Goal: Check status

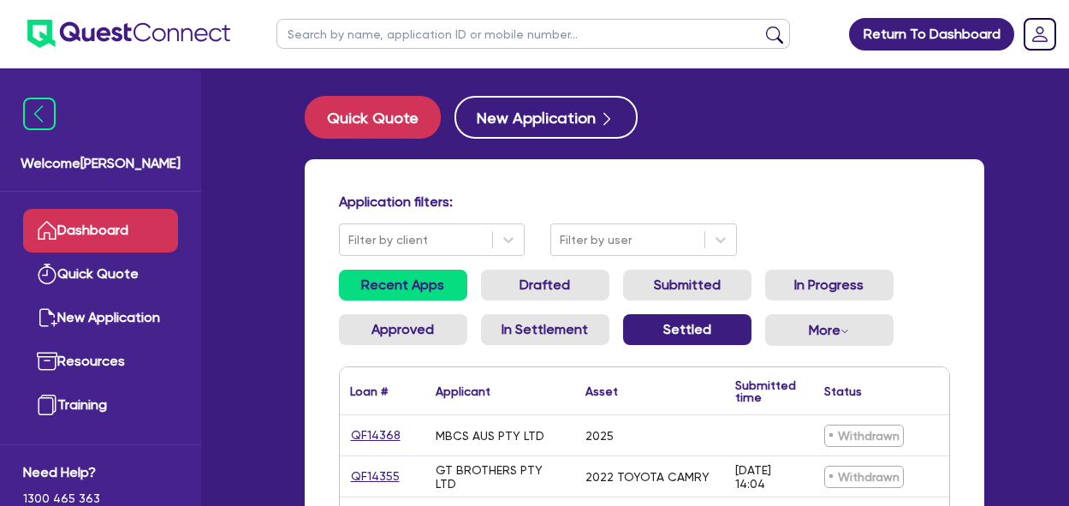
click at [687, 330] on link "Settled" at bounding box center [687, 329] width 128 height 31
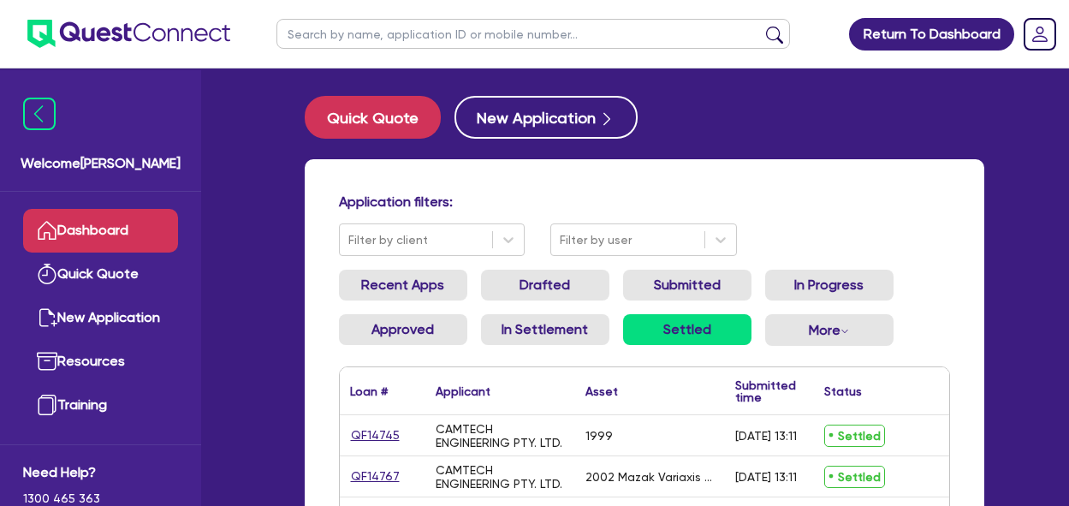
click at [94, 239] on link "Dashboard" at bounding box center [100, 231] width 155 height 44
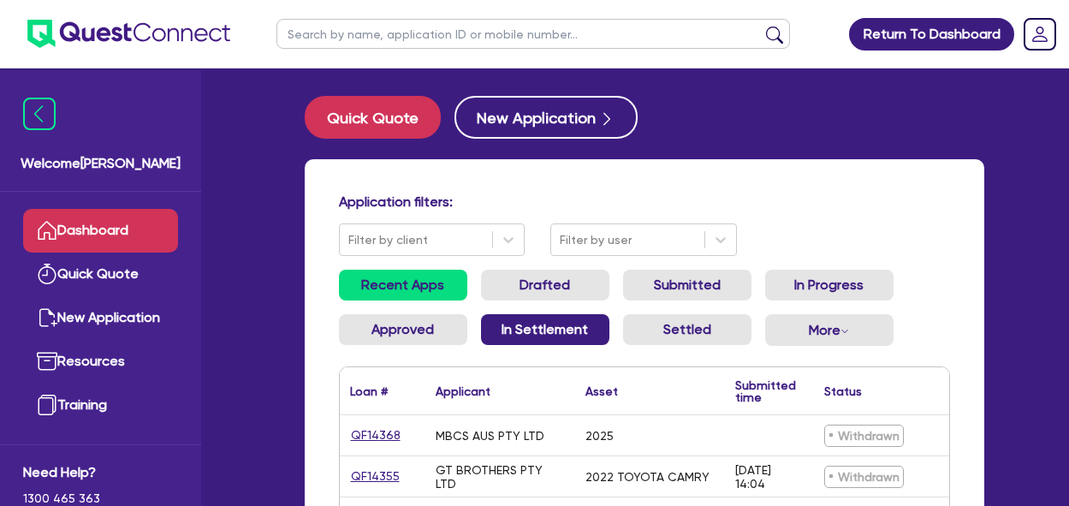
click at [532, 330] on link "In Settlement" at bounding box center [545, 329] width 128 height 31
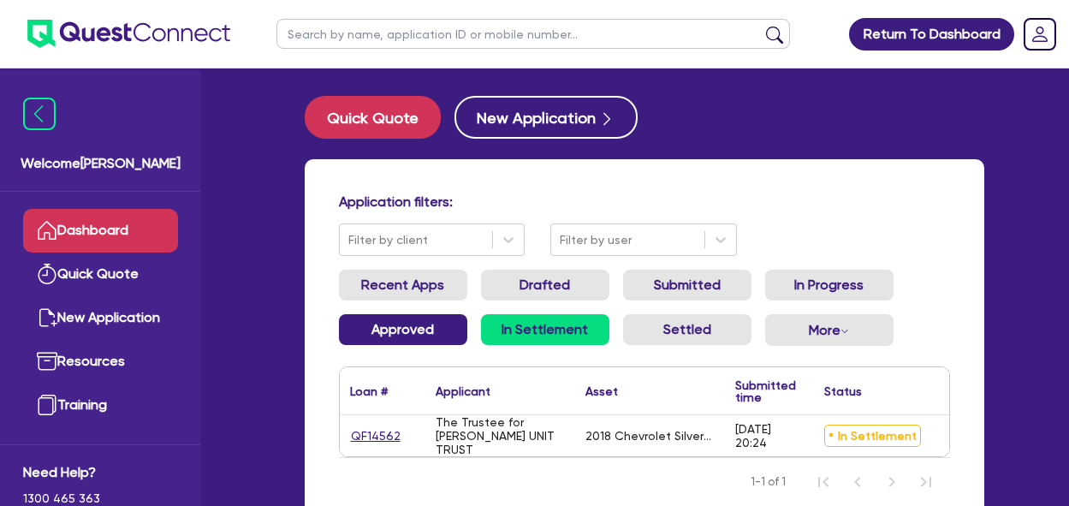
click at [395, 324] on link "Approved" at bounding box center [403, 329] width 128 height 31
